Goal: Task Accomplishment & Management: Use online tool/utility

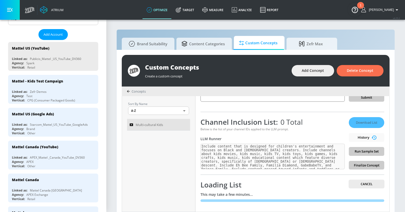
scroll to position [5, 0]
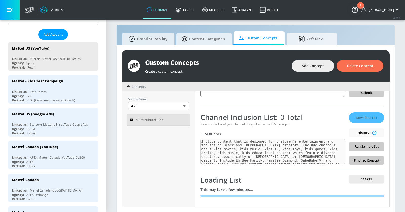
click at [16, 6] on button "button" at bounding box center [10, 10] width 20 height 20
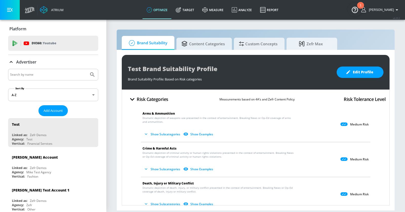
click at [50, 75] on input "Search by name" at bounding box center [48, 74] width 77 height 7
type input "lego"
click at [87, 69] on button "Submit Search" at bounding box center [92, 74] width 11 height 11
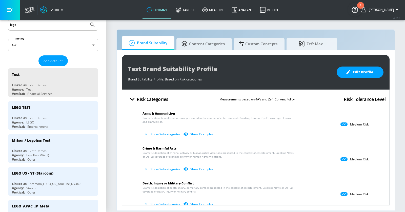
scroll to position [74, 0]
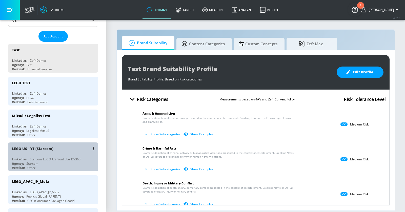
click at [66, 166] on div "Vertical: Other" at bounding box center [54, 168] width 85 height 4
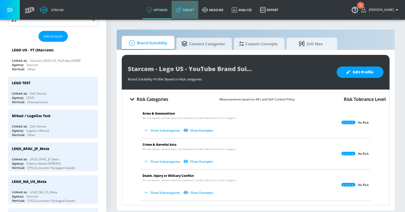
click at [184, 15] on link "Target" at bounding box center [184, 10] width 27 height 18
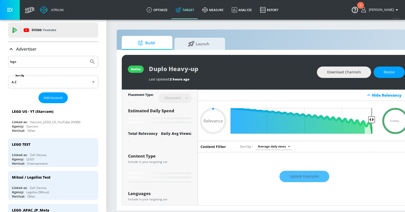
scroll to position [5, 0]
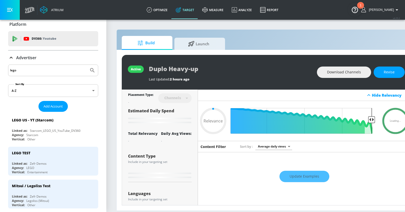
click at [13, 58] on icon at bounding box center [11, 58] width 6 height 6
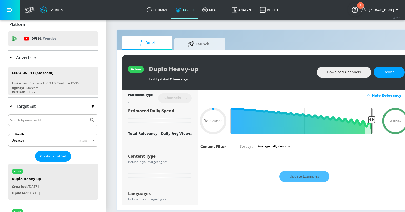
type input "0.78"
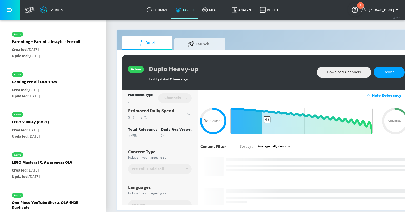
scroll to position [305, 0]
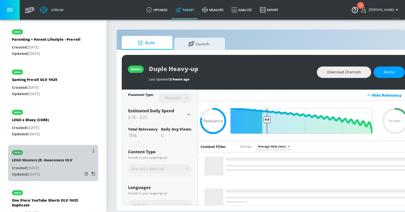
click at [65, 165] on p "Created: [DATE]" at bounding box center [42, 168] width 60 height 6
type input "LEGO Masters JR. Awareness OLV"
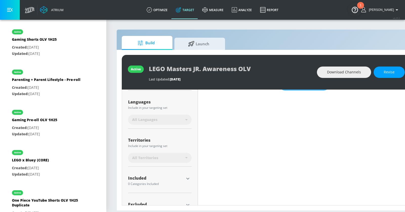
scroll to position [109, 0]
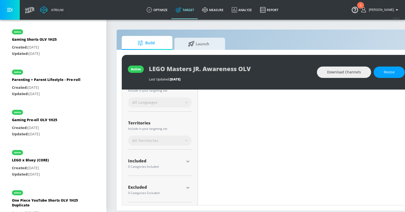
click at [191, 163] on div at bounding box center [188, 162] width 8 height 8
click at [188, 161] on icon "button" at bounding box center [187, 162] width 3 height 2
type input "0.57"
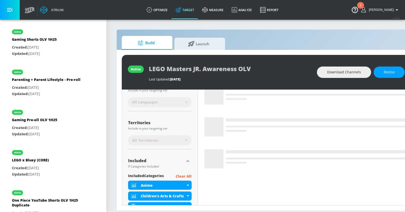
scroll to position [109, 0]
